Goal: Task Accomplishment & Management: Use online tool/utility

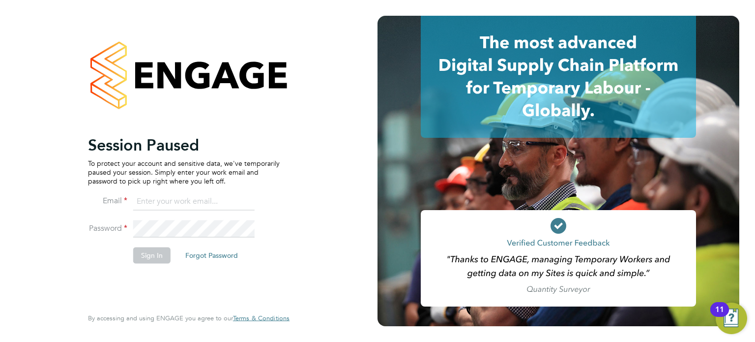
type input "amie.day@morganhunt.com"
click at [151, 251] on button "Sign In" at bounding box center [151, 255] width 37 height 16
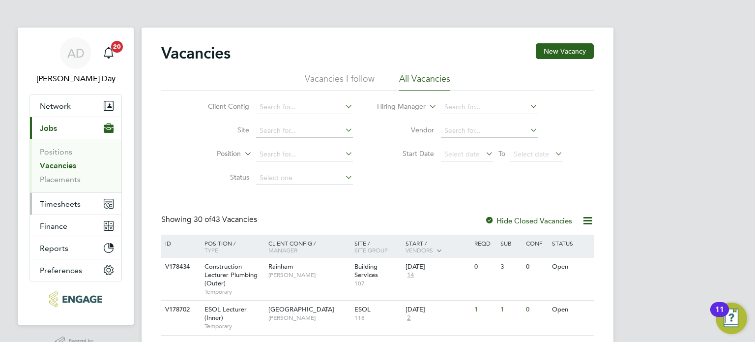
click at [59, 203] on span "Timesheets" at bounding box center [60, 203] width 41 height 9
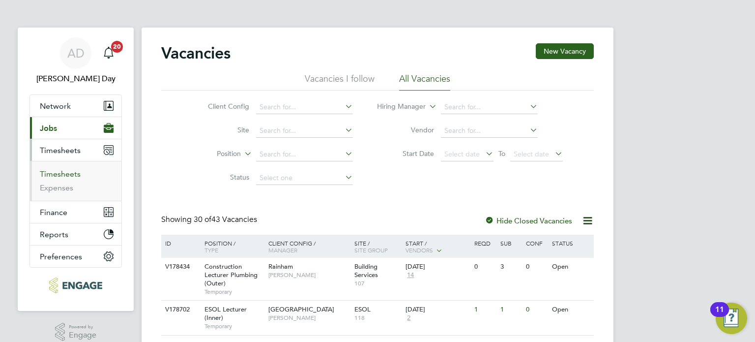
click at [64, 172] on link "Timesheets" at bounding box center [60, 173] width 41 height 9
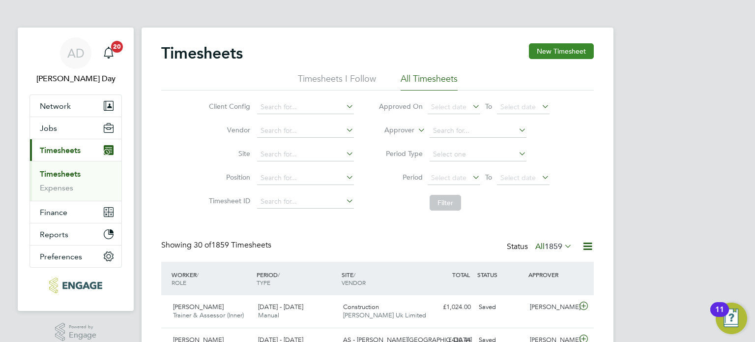
click at [565, 51] on button "New Timesheet" at bounding box center [561, 51] width 65 height 16
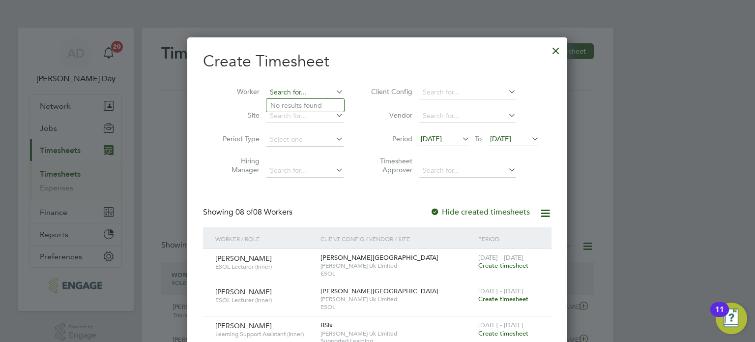
click at [296, 92] on input at bounding box center [304, 93] width 77 height 14
click at [294, 109] on li "[PERSON_NAME]" at bounding box center [326, 105] width 121 height 13
type input "[PERSON_NAME]"
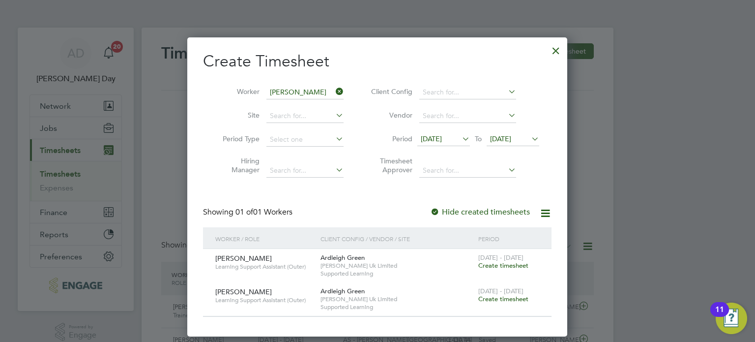
click at [501, 262] on span "Create timesheet" at bounding box center [503, 265] width 50 height 8
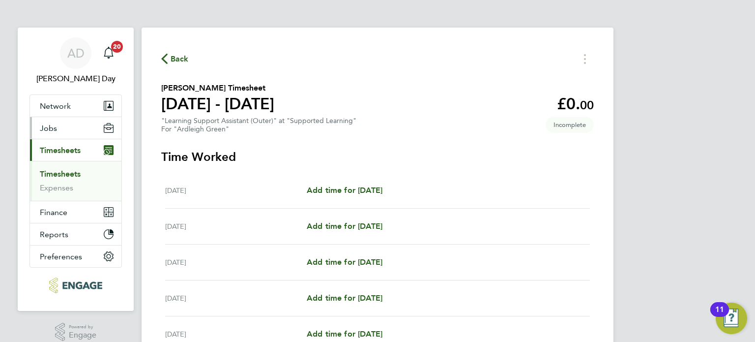
click at [46, 128] on span "Jobs" at bounding box center [48, 127] width 17 height 9
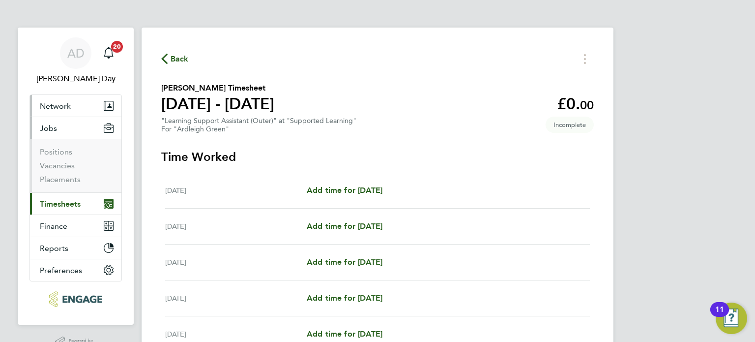
click at [55, 106] on span "Network" at bounding box center [55, 105] width 31 height 9
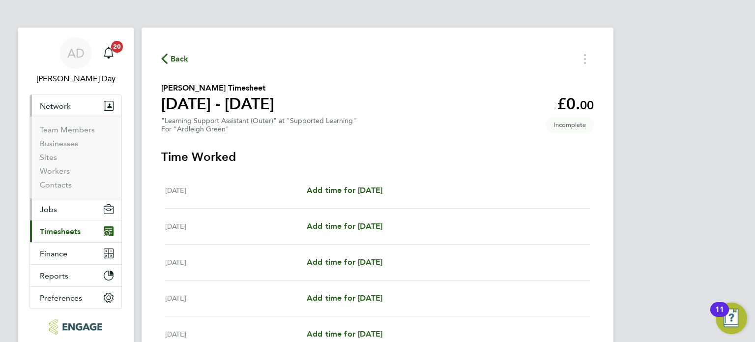
click at [49, 209] on span "Jobs" at bounding box center [48, 209] width 17 height 9
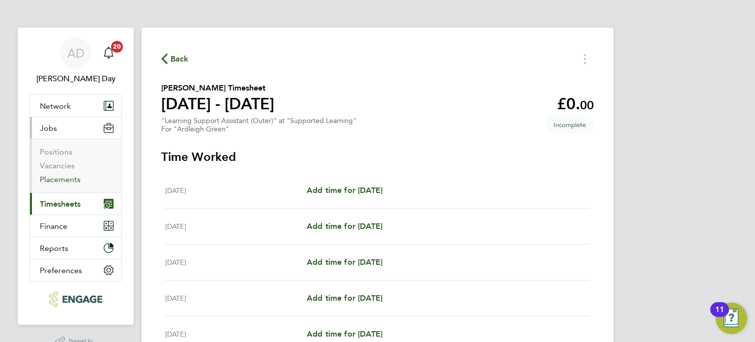
click at [55, 180] on link "Placements" at bounding box center [60, 179] width 41 height 9
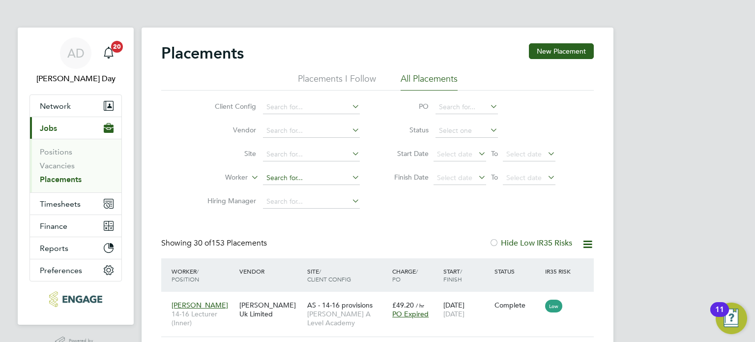
click at [278, 179] on input at bounding box center [311, 178] width 97 height 14
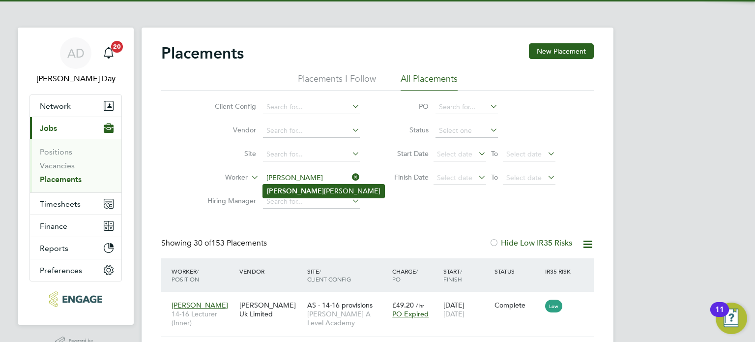
click at [278, 189] on b "[PERSON_NAME]" at bounding box center [295, 191] width 57 height 8
type input "[PERSON_NAME]"
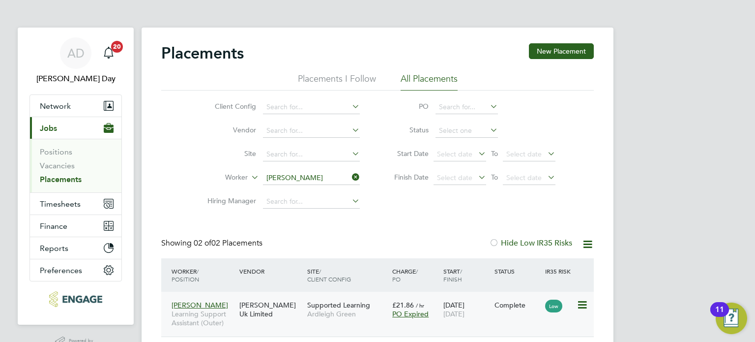
click at [388, 315] on div "Supported Learning Ardleigh Green" at bounding box center [347, 310] width 85 height 28
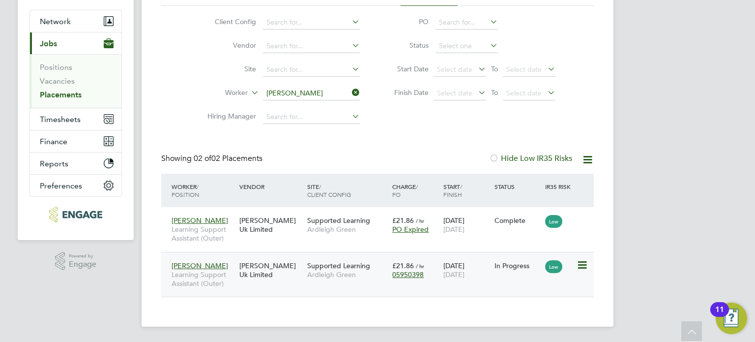
click at [335, 277] on span "Ardleigh Green" at bounding box center [347, 274] width 80 height 9
